Goal: Information Seeking & Learning: Learn about a topic

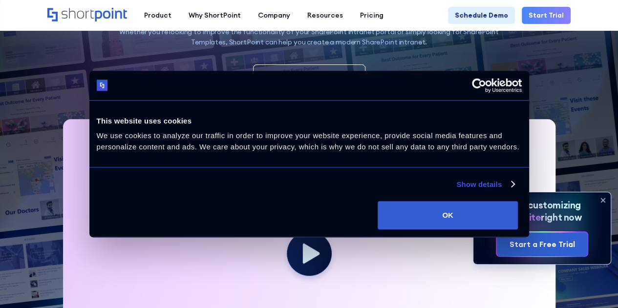
scroll to position [244, 0]
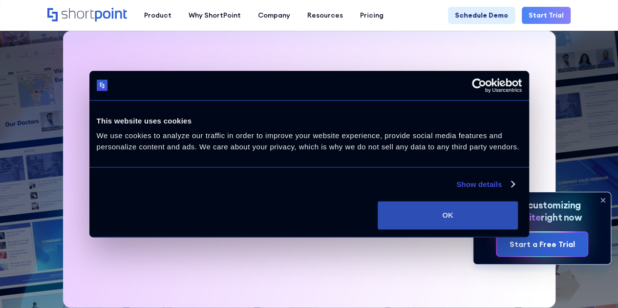
click at [508, 227] on button "OK" at bounding box center [448, 215] width 140 height 28
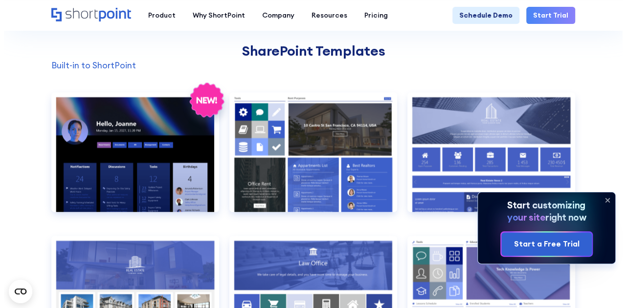
scroll to position [782, 0]
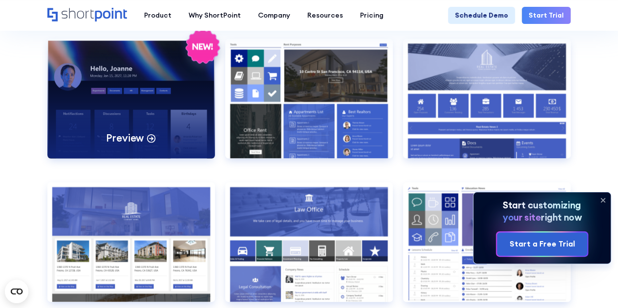
click at [164, 106] on div "Preview" at bounding box center [131, 99] width 168 height 120
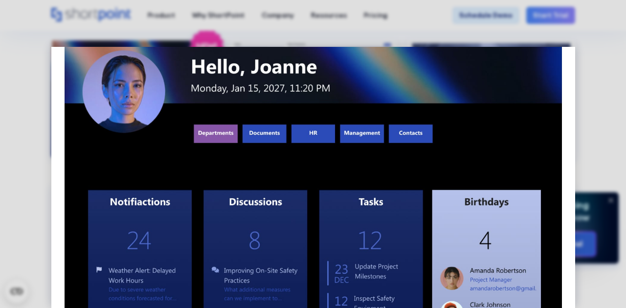
scroll to position [147, 0]
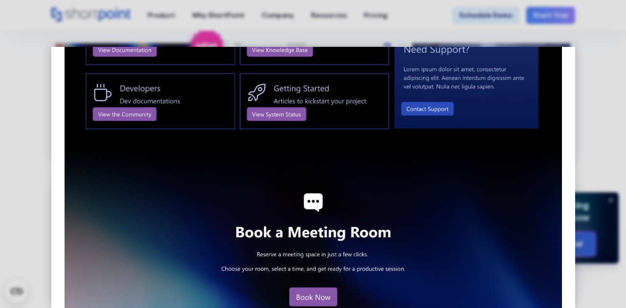
scroll to position [1071, 0]
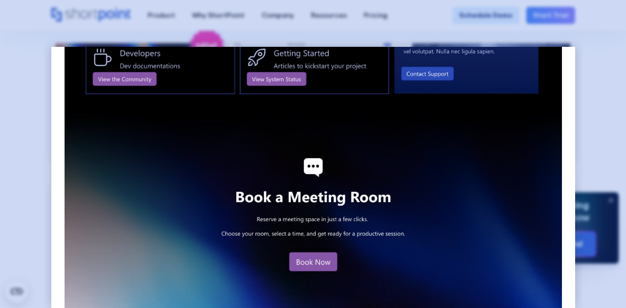
click at [600, 151] on div at bounding box center [313, 154] width 626 height 308
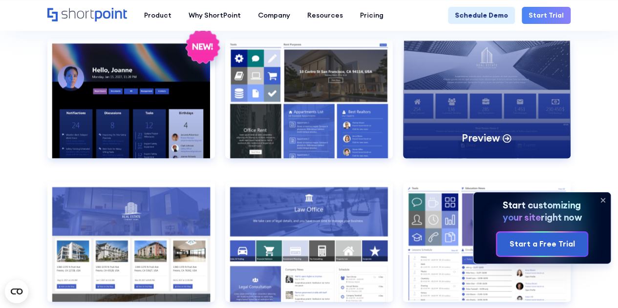
click at [462, 112] on div "Preview" at bounding box center [487, 99] width 168 height 120
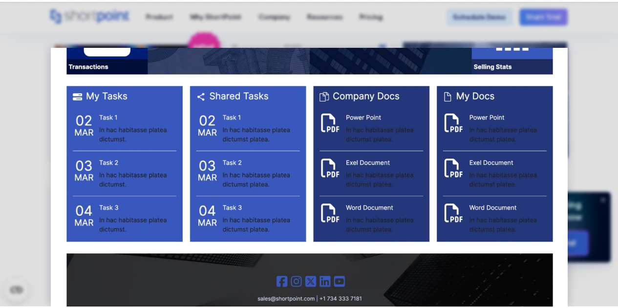
scroll to position [1049, 0]
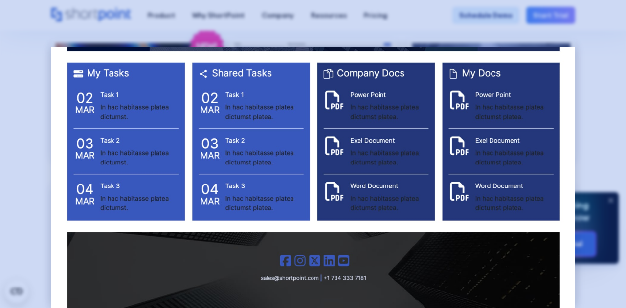
click at [618, 199] on div at bounding box center [313, 154] width 626 height 308
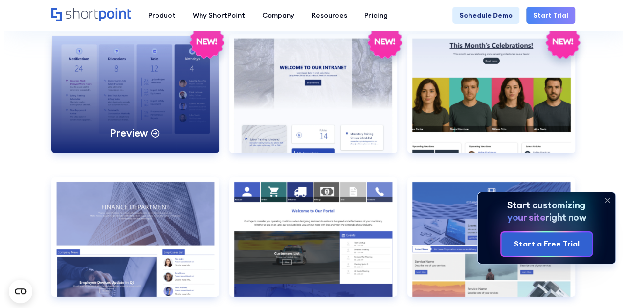
scroll to position [1515, 0]
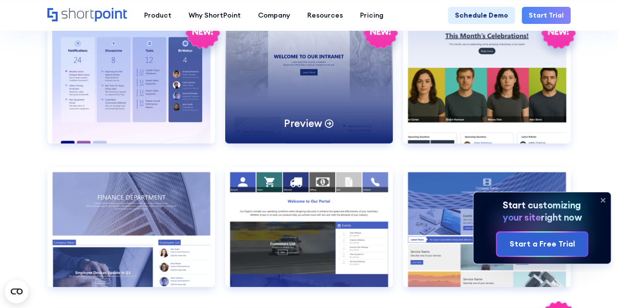
click at [327, 109] on div "Preview" at bounding box center [309, 84] width 168 height 120
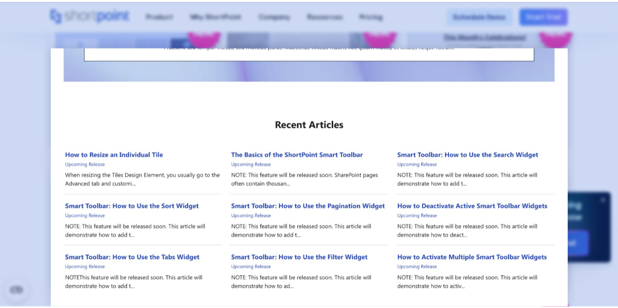
scroll to position [664, 0]
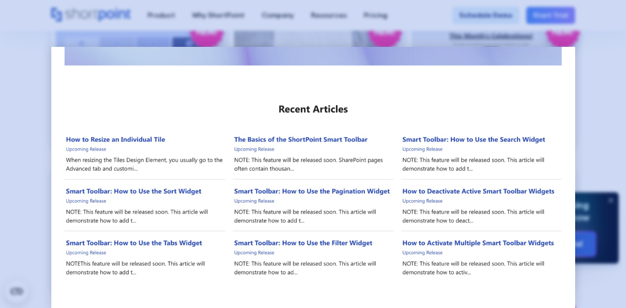
click at [604, 143] on div at bounding box center [313, 154] width 626 height 308
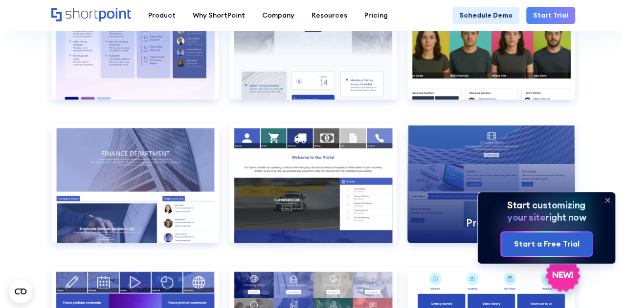
scroll to position [1613, 0]
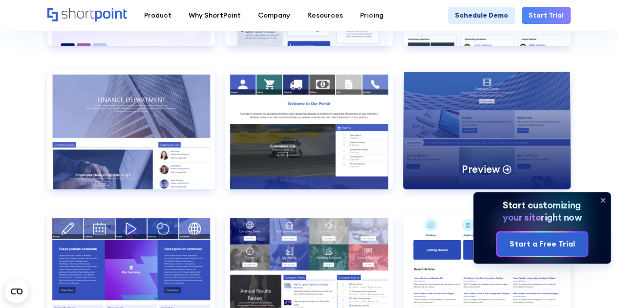
click at [478, 156] on div "Preview" at bounding box center [487, 130] width 168 height 120
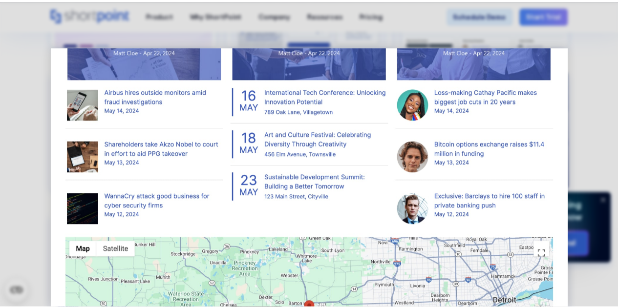
scroll to position [724, 0]
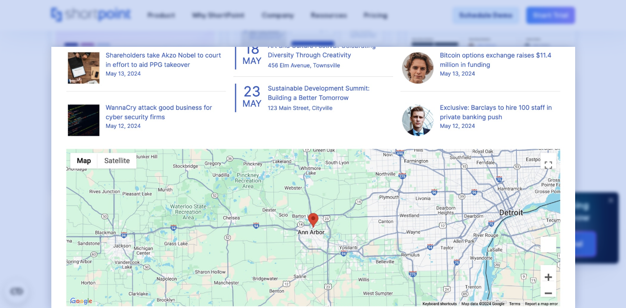
click at [618, 120] on div at bounding box center [313, 154] width 626 height 308
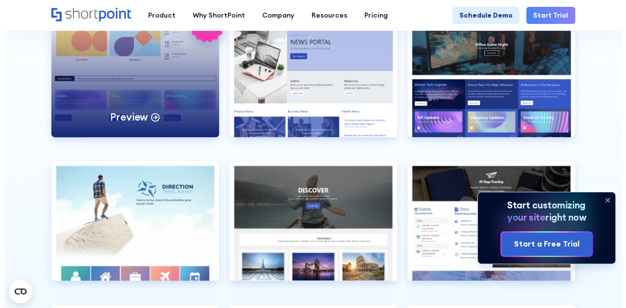
scroll to position [2053, 0]
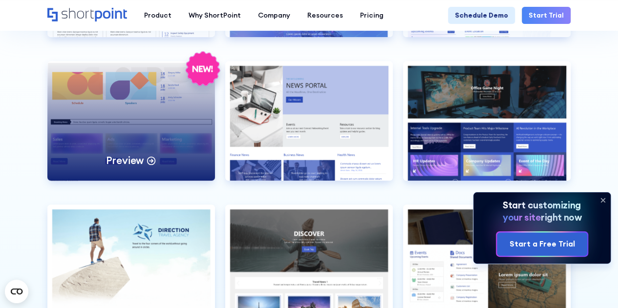
click at [92, 130] on div "Preview" at bounding box center [131, 121] width 168 height 120
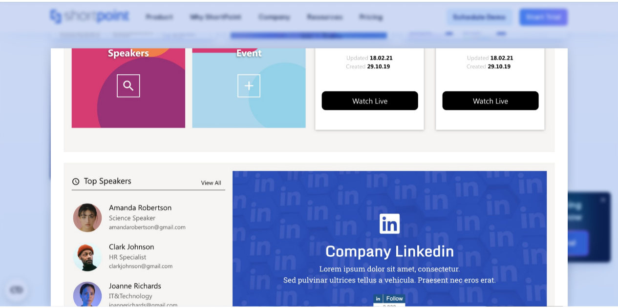
scroll to position [506, 0]
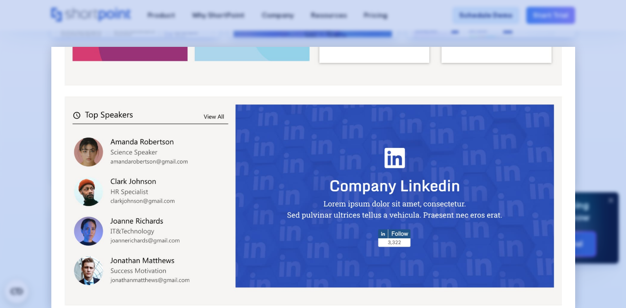
click at [618, 131] on div at bounding box center [313, 154] width 626 height 308
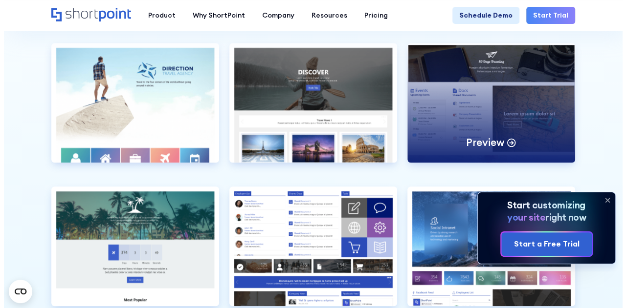
scroll to position [2200, 0]
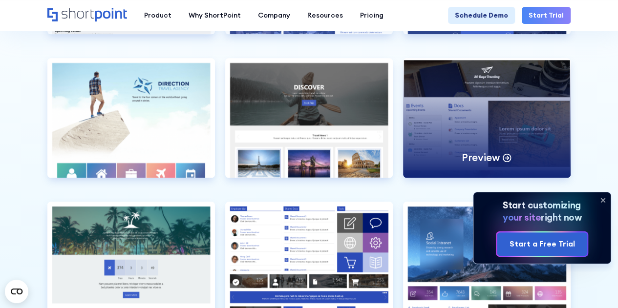
click at [478, 94] on div "Preview" at bounding box center [487, 118] width 168 height 120
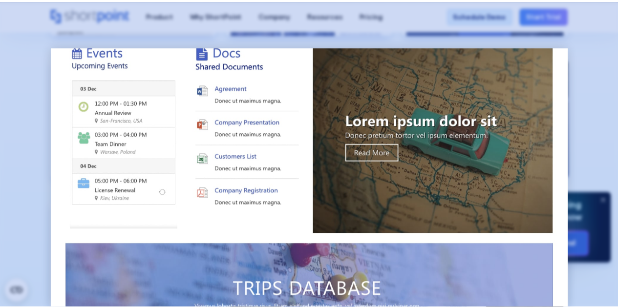
scroll to position [147, 0]
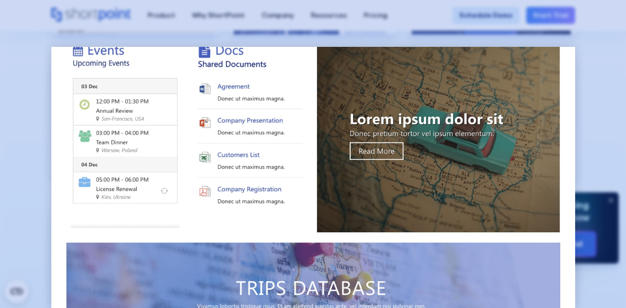
click at [610, 117] on div at bounding box center [313, 154] width 626 height 308
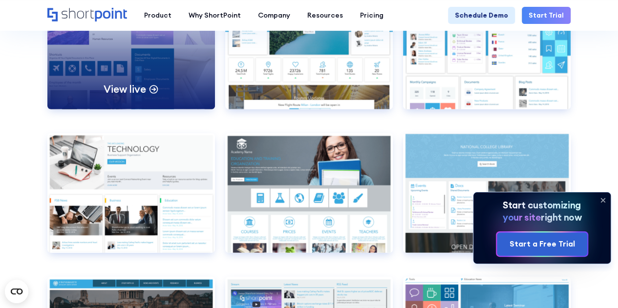
scroll to position [3177, 0]
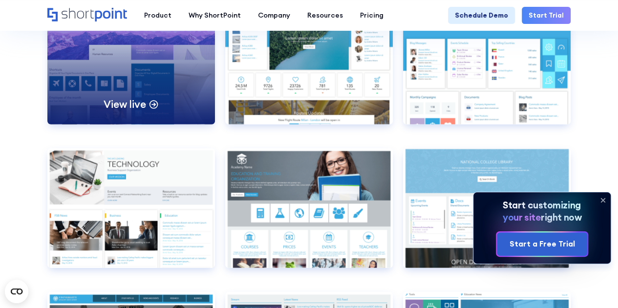
click at [160, 89] on div "View live" at bounding box center [131, 65] width 168 height 120
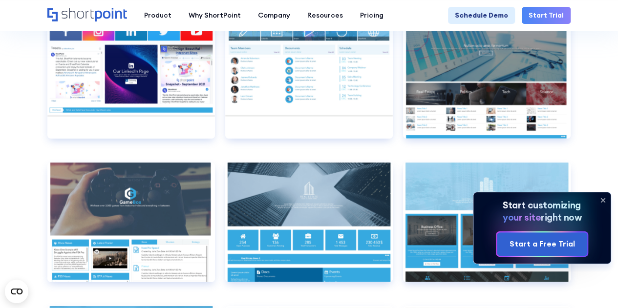
scroll to position [4888, 0]
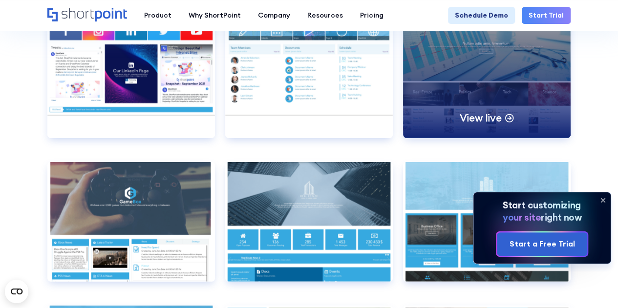
click at [492, 82] on div "View live" at bounding box center [487, 79] width 168 height 120
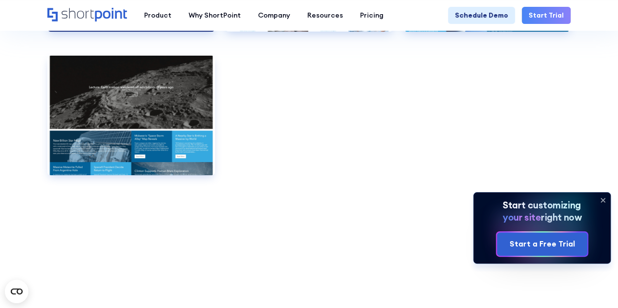
scroll to position [5572, 0]
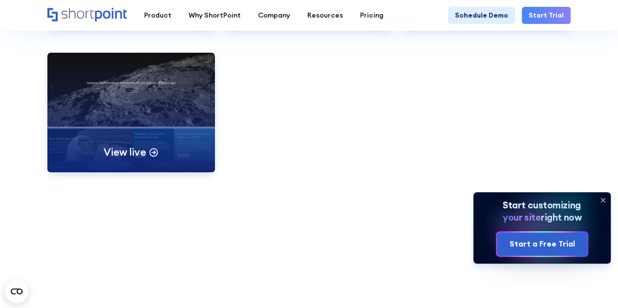
click at [173, 144] on div "View live" at bounding box center [131, 113] width 168 height 120
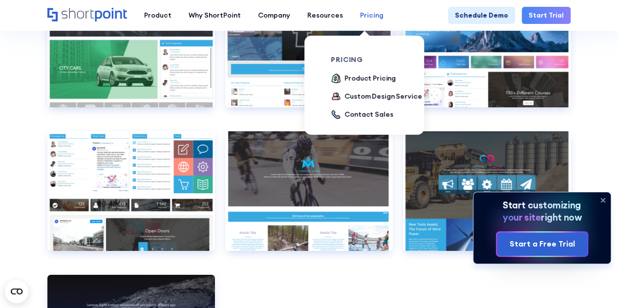
scroll to position [5328, 0]
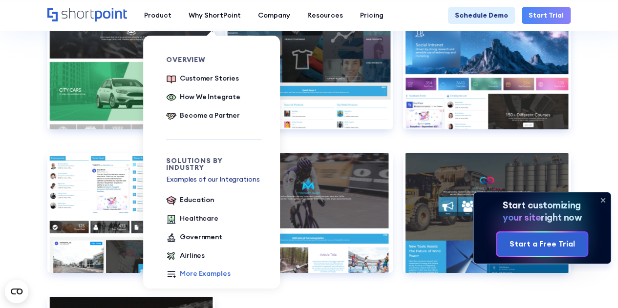
click at [207, 269] on div "More Examples" at bounding box center [205, 274] width 50 height 10
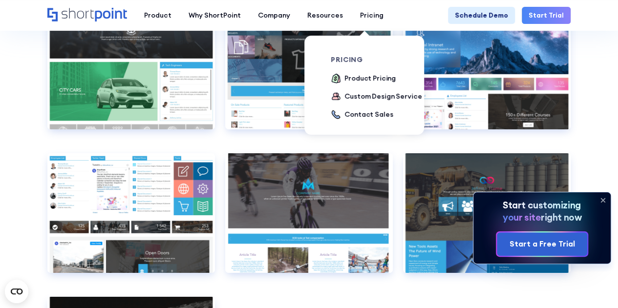
scroll to position [5572, 0]
